Goal: Task Accomplishment & Management: Complete application form

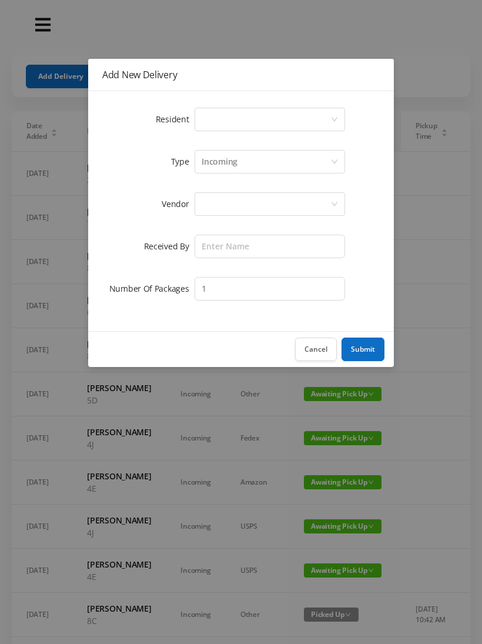
click at [242, 119] on div "Select a person" at bounding box center [266, 119] width 129 height 22
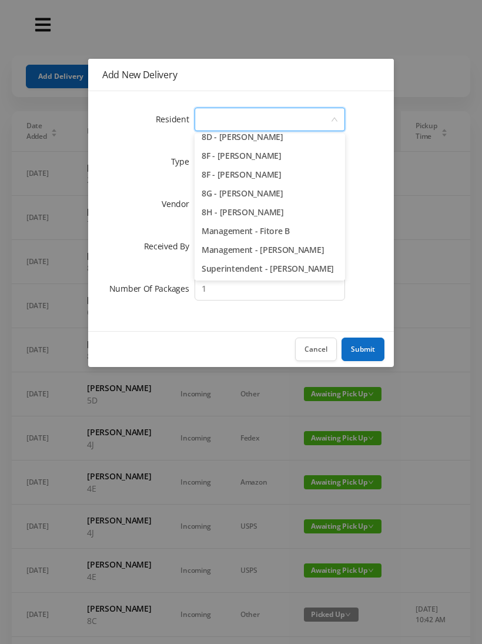
scroll to position [1664, 0]
click at [264, 276] on li "Superintendent - [PERSON_NAME]" at bounding box center [270, 268] width 151 height 19
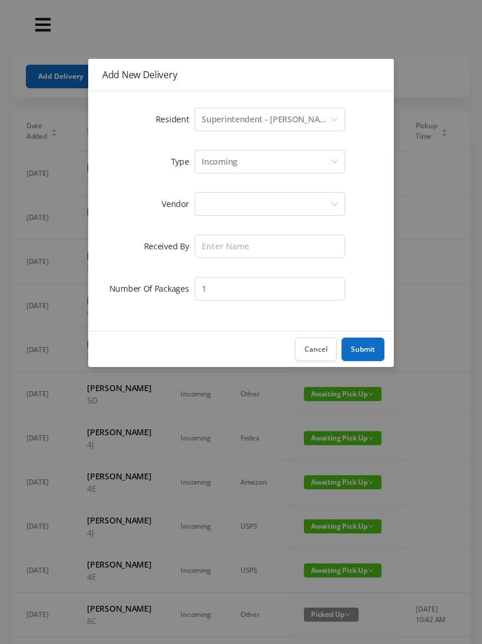
click at [257, 165] on div "Incoming" at bounding box center [266, 162] width 129 height 22
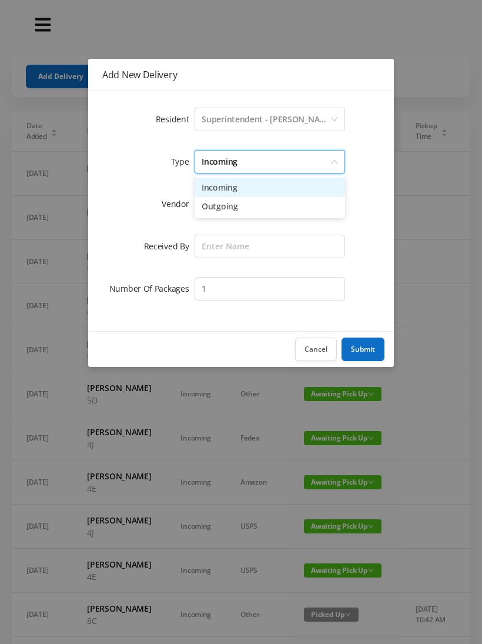
click at [245, 185] on li "Incoming" at bounding box center [270, 187] width 151 height 19
click at [234, 212] on div at bounding box center [266, 204] width 129 height 22
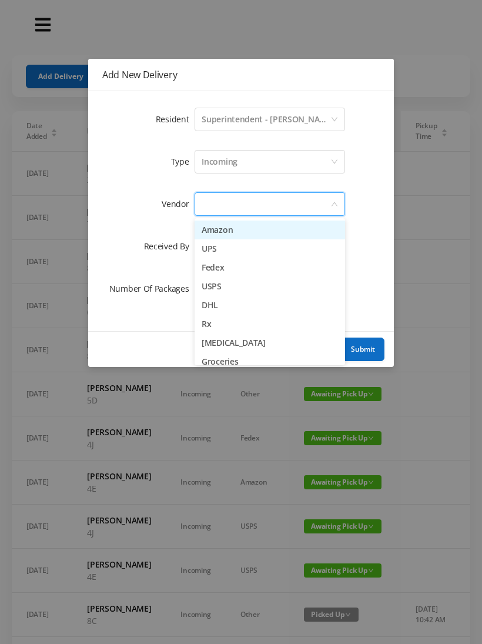
click at [245, 251] on li "UPS" at bounding box center [270, 248] width 151 height 19
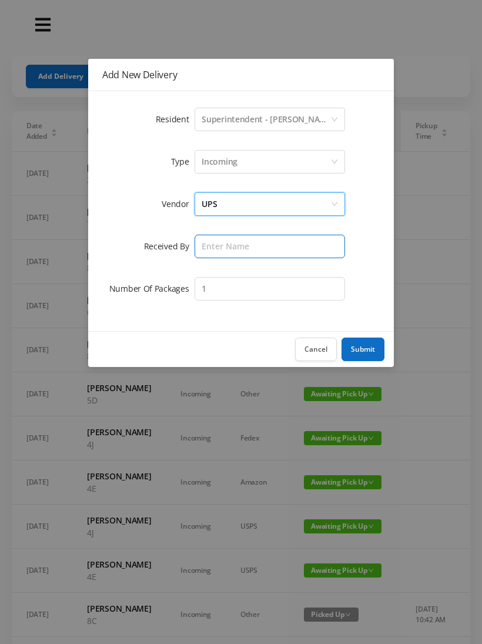
click at [236, 248] on input "text" at bounding box center [270, 247] width 151 height 24
type input "Melece"
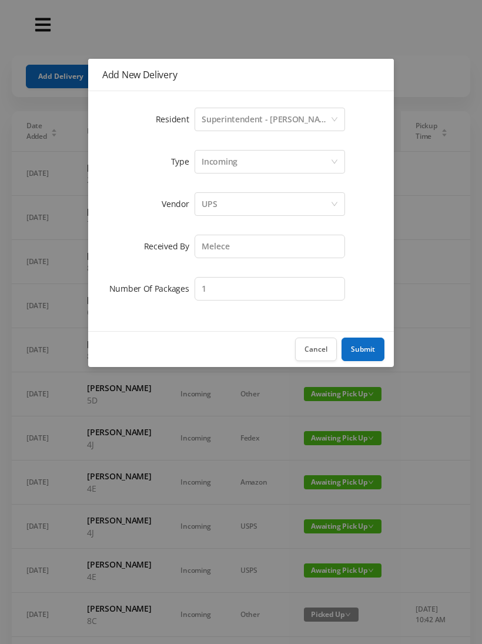
click at [365, 345] on button "Submit" at bounding box center [363, 349] width 43 height 24
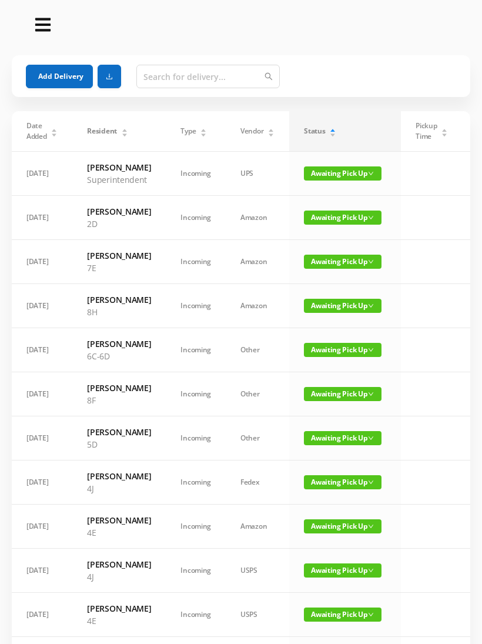
click at [58, 72] on button "Add Delivery" at bounding box center [59, 77] width 67 height 24
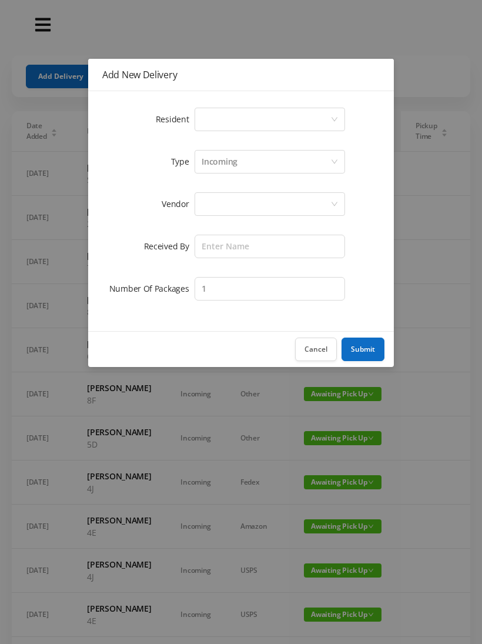
click at [253, 112] on div "Select a person" at bounding box center [266, 119] width 129 height 22
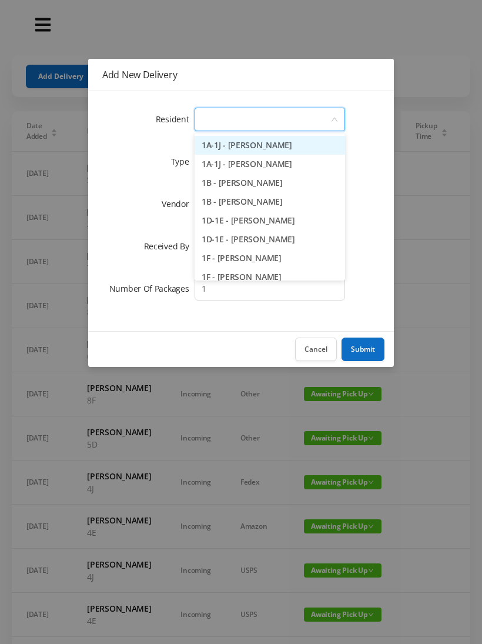
scroll to position [0, 0]
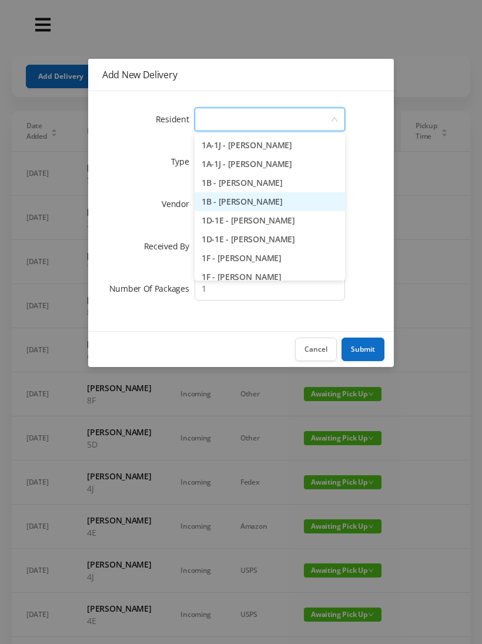
click at [293, 202] on li "1B - [PERSON_NAME]" at bounding box center [270, 201] width 151 height 19
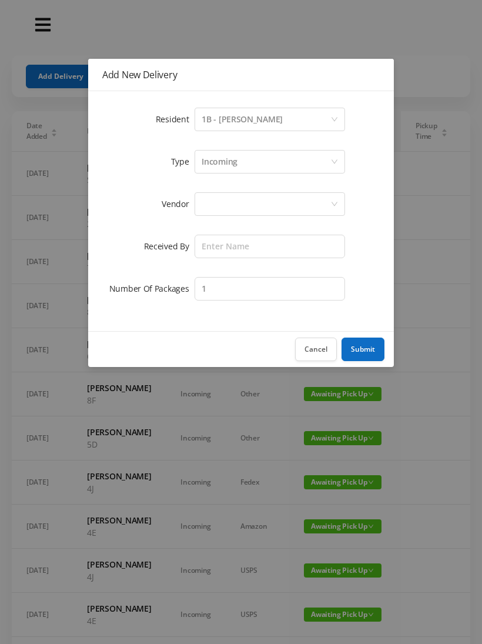
click at [258, 163] on div "Incoming" at bounding box center [266, 162] width 129 height 22
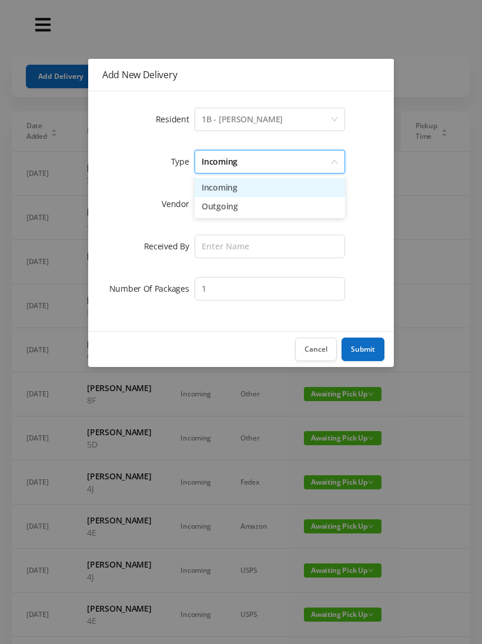
click at [250, 189] on li "Incoming" at bounding box center [270, 187] width 151 height 19
click at [240, 210] on div at bounding box center [266, 204] width 129 height 22
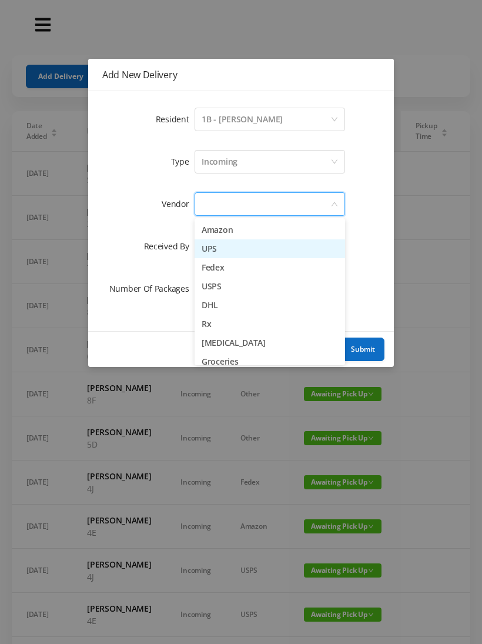
click at [248, 252] on li "UPS" at bounding box center [270, 248] width 151 height 19
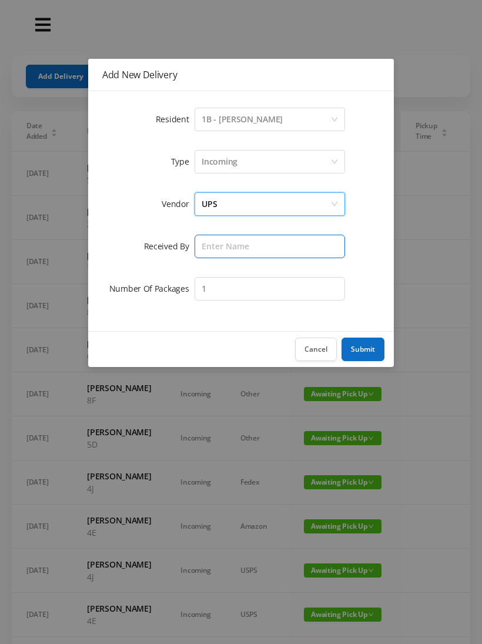
click at [240, 252] on input "text" at bounding box center [270, 247] width 151 height 24
type input "Melece"
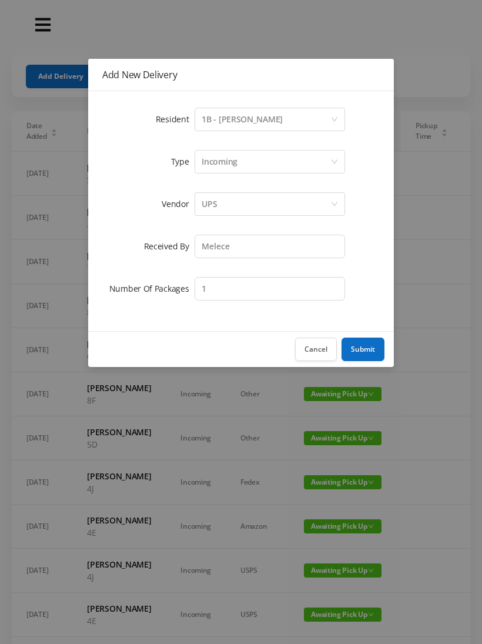
click at [371, 345] on button "Submit" at bounding box center [363, 349] width 43 height 24
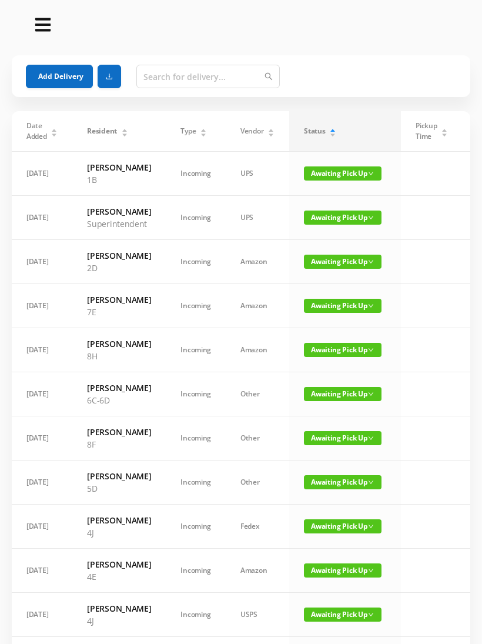
click at [47, 80] on button "Add Delivery" at bounding box center [59, 77] width 67 height 24
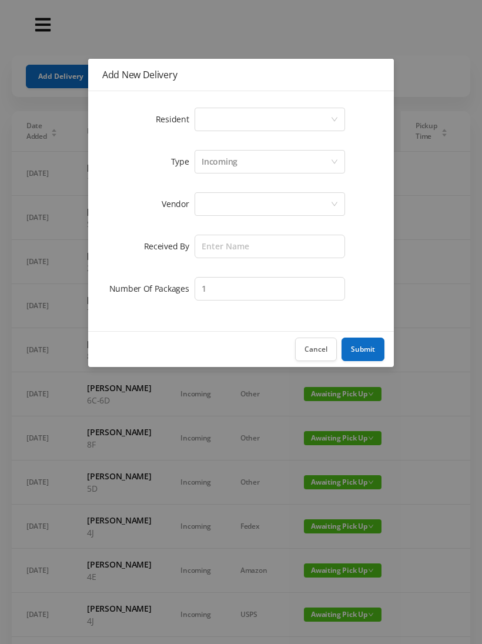
click at [233, 124] on div "Select a person" at bounding box center [266, 119] width 129 height 22
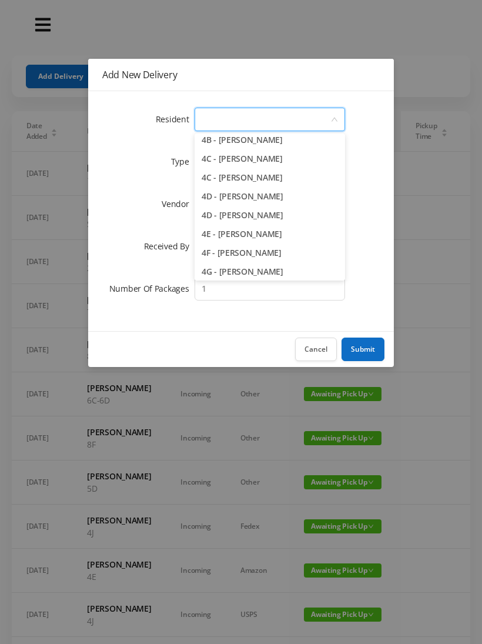
scroll to position [737, 0]
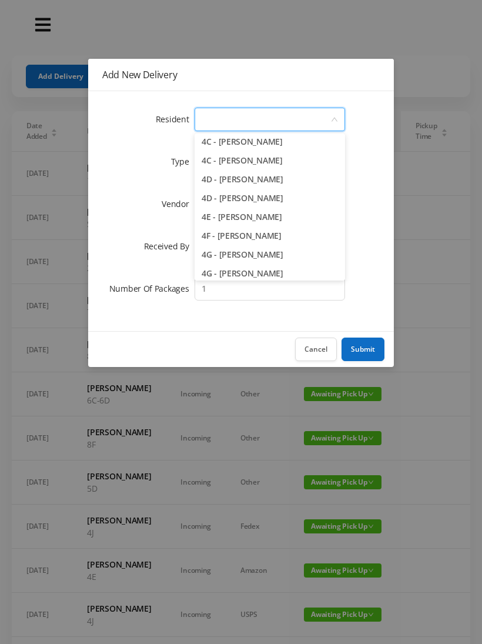
click at [296, 232] on li "4F - [PERSON_NAME]" at bounding box center [270, 235] width 151 height 19
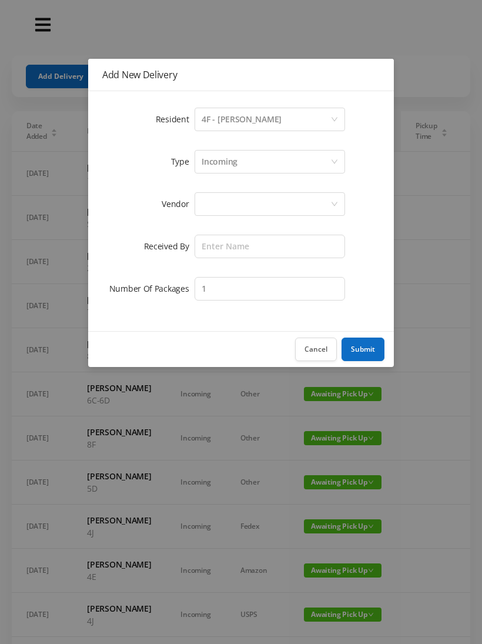
click at [278, 162] on div "Incoming" at bounding box center [266, 162] width 129 height 22
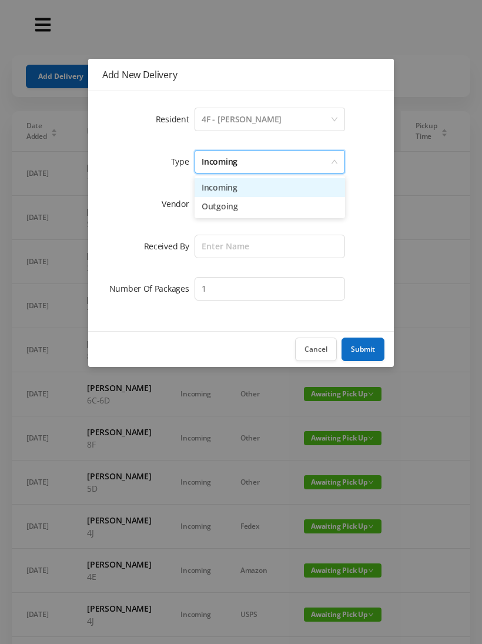
click at [262, 186] on li "Incoming" at bounding box center [270, 187] width 151 height 19
click at [250, 205] on div at bounding box center [266, 204] width 129 height 22
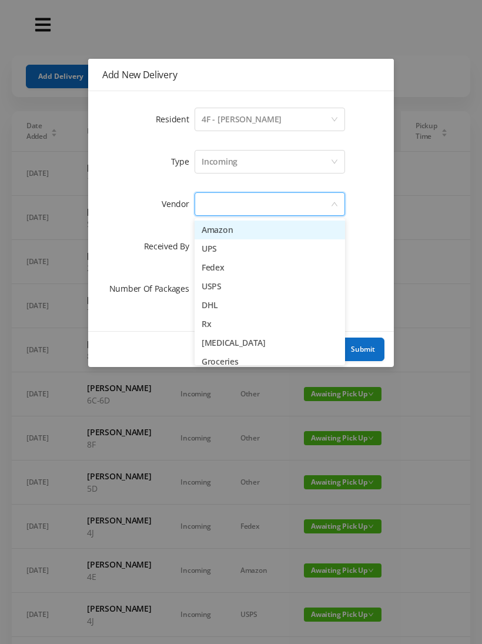
click at [249, 250] on li "UPS" at bounding box center [270, 248] width 151 height 19
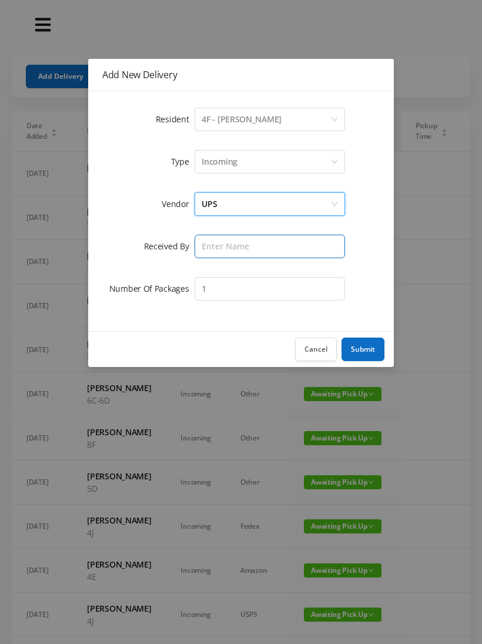
click at [242, 248] on input "text" at bounding box center [270, 247] width 151 height 24
type input "Melece"
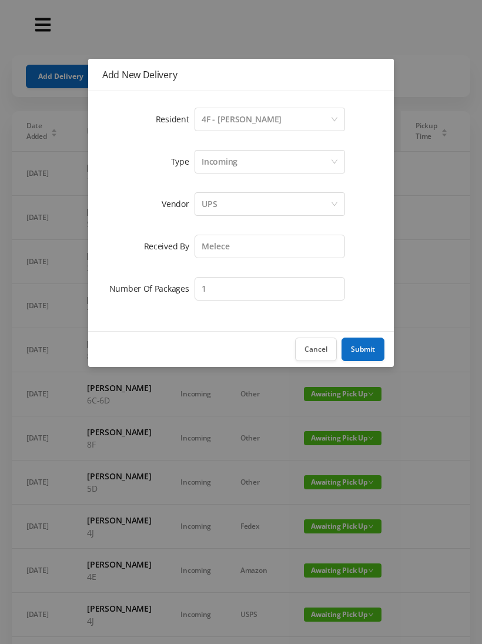
click at [367, 341] on button "Submit" at bounding box center [363, 349] width 43 height 24
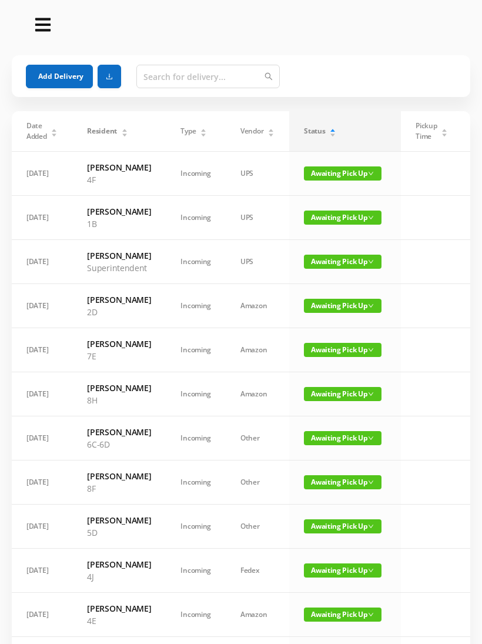
click at [76, 73] on button "Add Delivery" at bounding box center [59, 77] width 67 height 24
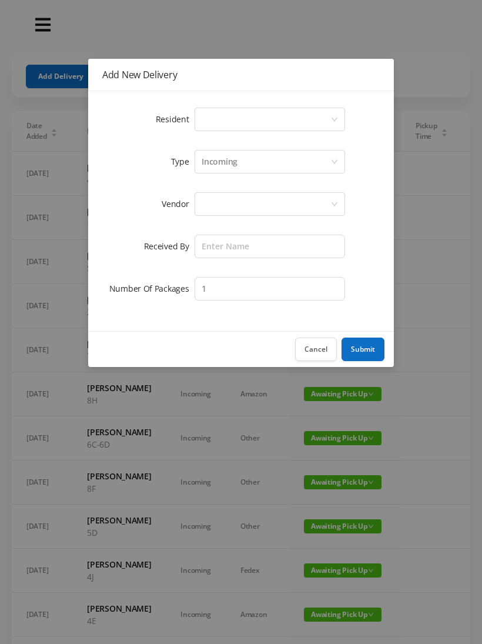
click at [263, 118] on div "Select a person" at bounding box center [266, 119] width 129 height 22
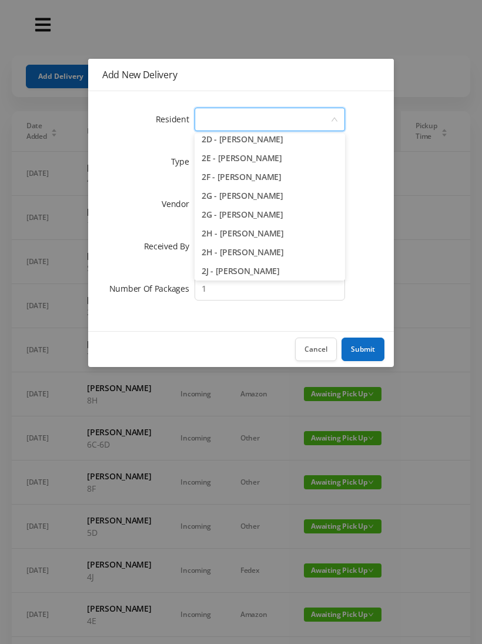
scroll to position [327, 0]
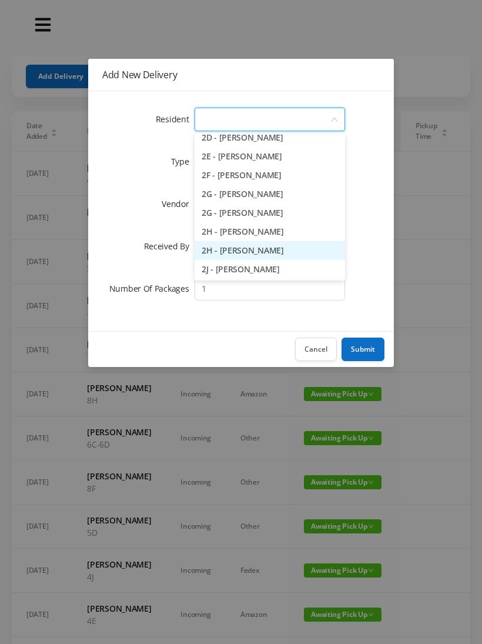
click at [296, 249] on li "2H - [PERSON_NAME]" at bounding box center [270, 250] width 151 height 19
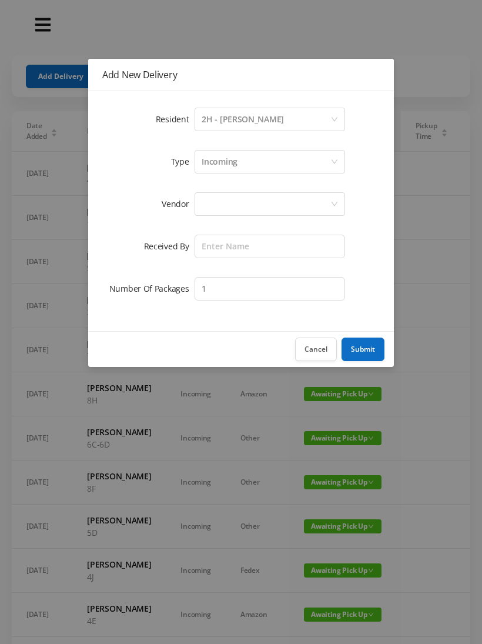
click at [249, 161] on div "Incoming" at bounding box center [266, 162] width 129 height 22
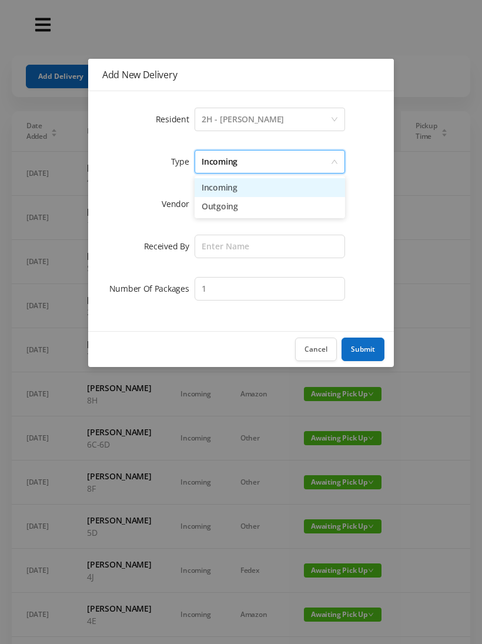
click at [232, 187] on li "Incoming" at bounding box center [270, 187] width 151 height 19
click at [231, 206] on div at bounding box center [266, 204] width 129 height 22
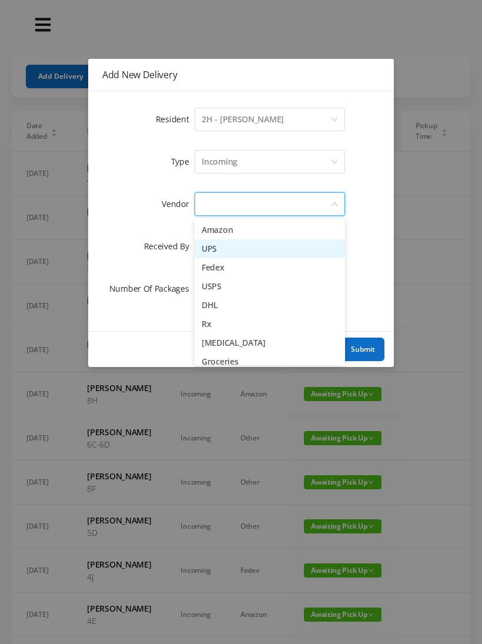
click at [236, 252] on li "UPS" at bounding box center [270, 248] width 151 height 19
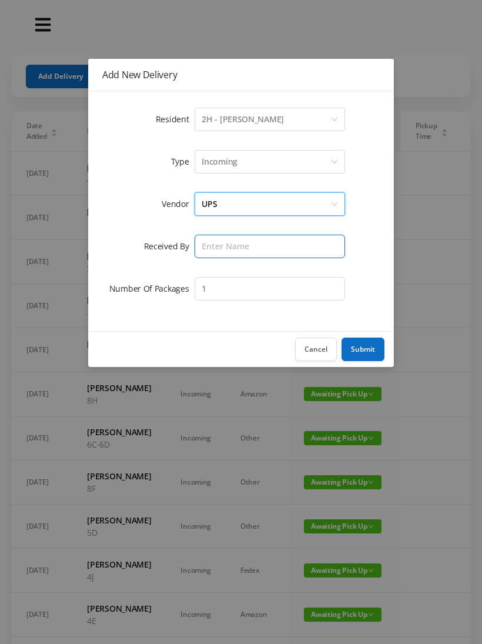
click at [229, 249] on input "text" at bounding box center [270, 247] width 151 height 24
type input "Melece"
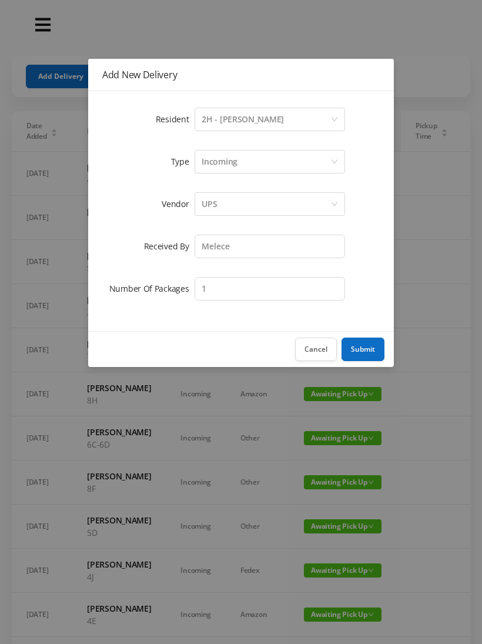
click at [373, 339] on button "Submit" at bounding box center [363, 349] width 43 height 24
